Goal: Task Accomplishment & Management: Use online tool/utility

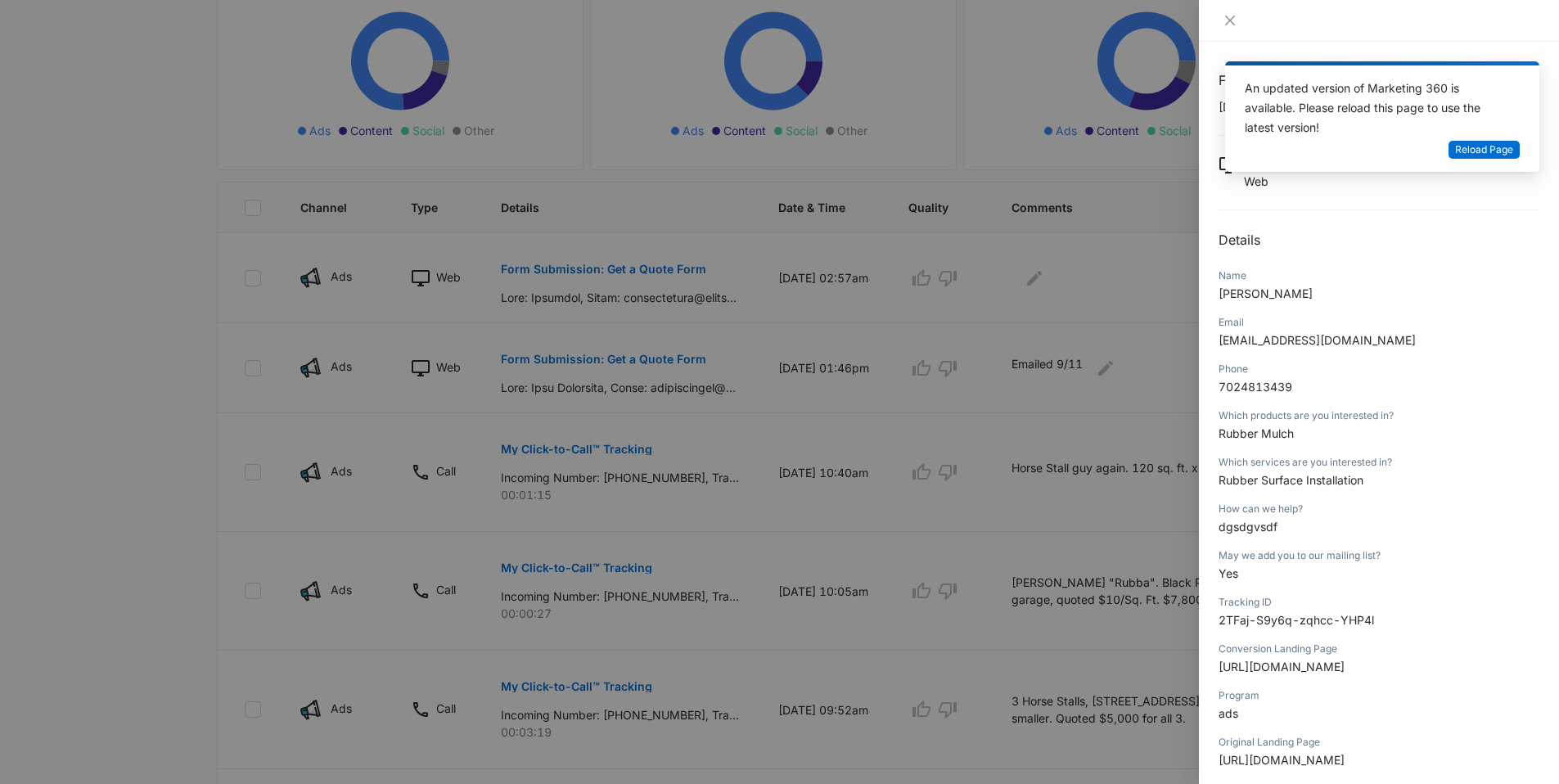
drag, startPoint x: 188, startPoint y: 267, endPoint x: 174, endPoint y: 243, distance: 27.8
click at [188, 267] on div at bounding box center [780, 392] width 1559 height 784
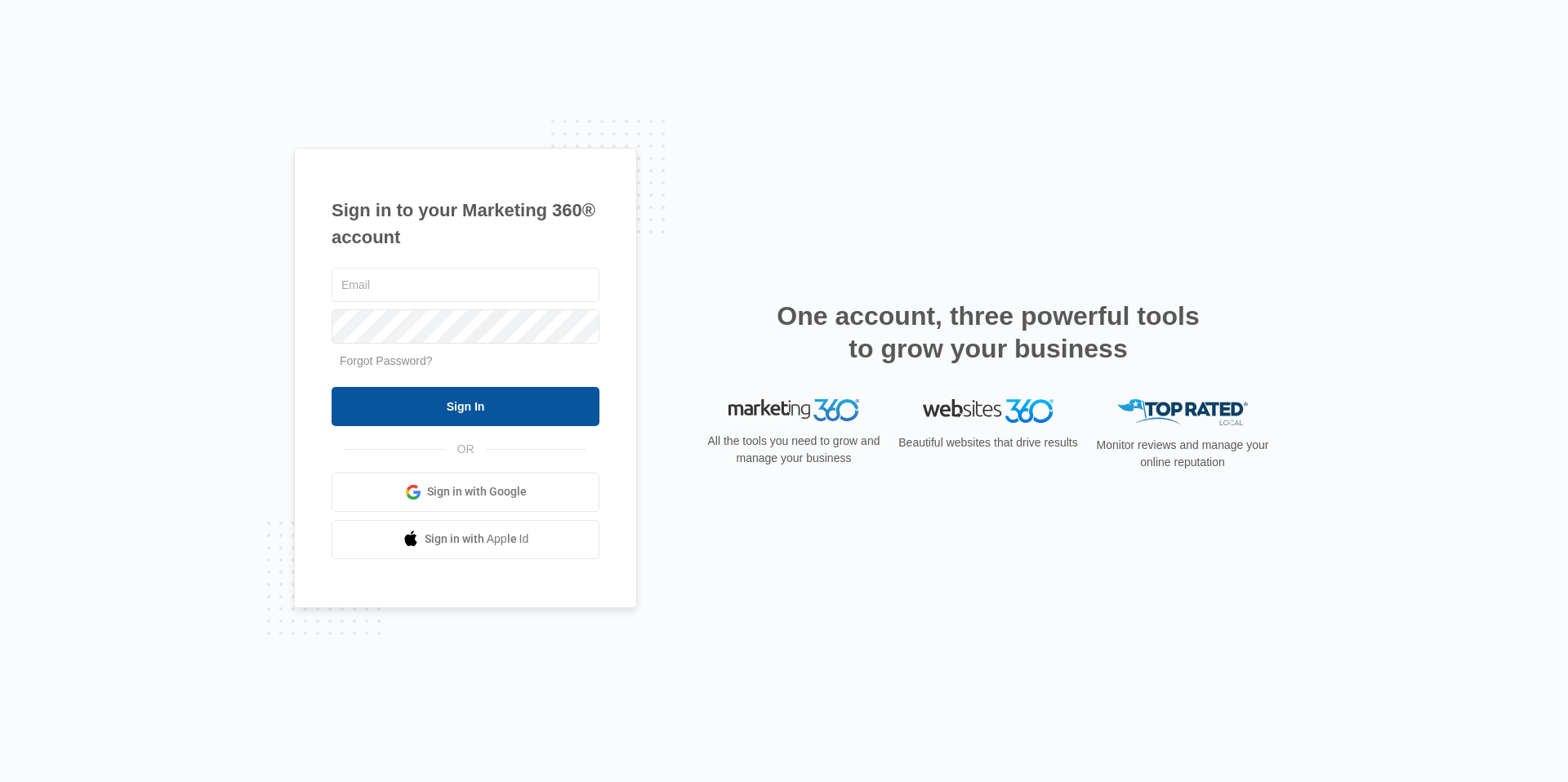
type input "[EMAIL_ADDRESS][DOMAIN_NAME]"
click at [432, 408] on input "Sign In" at bounding box center [466, 406] width 268 height 40
